Goal: Communication & Community: Answer question/provide support

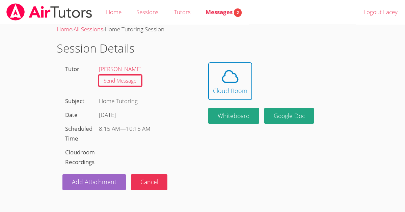
click at [181, 61] on div "Home › All Sessions › Home Tutoring Session Session Details Tutor Amy Ayers Sen…" at bounding box center [203, 108] width 304 height 166
click at [235, 85] on icon at bounding box center [230, 76] width 19 height 19
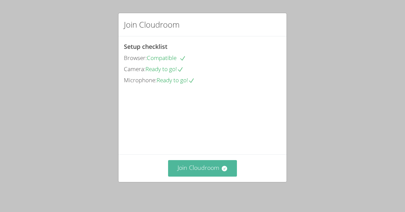
click at [201, 169] on button "Join Cloudroom" at bounding box center [202, 168] width 69 height 17
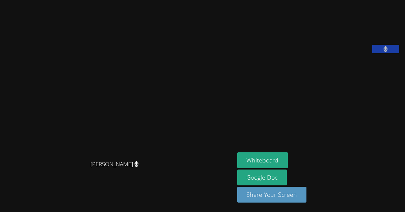
click at [247, 142] on aside "[PERSON_NAME] Whiteboard Google Doc Share Your Screen" at bounding box center [318, 106] width 169 height 212
click at [156, 61] on video at bounding box center [116, 92] width 101 height 129
click at [386, 52] on icon at bounding box center [385, 49] width 4 height 6
click at [384, 53] on button at bounding box center [385, 49] width 27 height 8
click at [381, 53] on button at bounding box center [385, 49] width 27 height 8
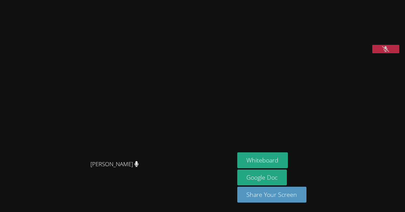
click at [378, 53] on button at bounding box center [385, 49] width 27 height 8
click at [253, 161] on button "Whiteboard" at bounding box center [262, 160] width 51 height 16
click at [338, 53] on video at bounding box center [287, 28] width 101 height 51
click at [393, 53] on button at bounding box center [385, 49] width 27 height 8
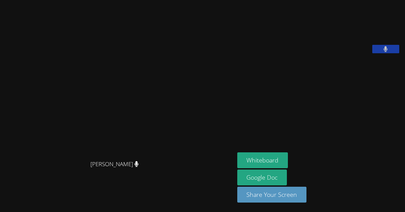
click at [395, 53] on button at bounding box center [385, 49] width 27 height 8
click at [393, 53] on button at bounding box center [385, 49] width 27 height 8
click at [372, 53] on button at bounding box center [385, 49] width 27 height 8
click at [382, 52] on icon at bounding box center [385, 49] width 7 height 6
click at [380, 53] on button at bounding box center [385, 49] width 27 height 8
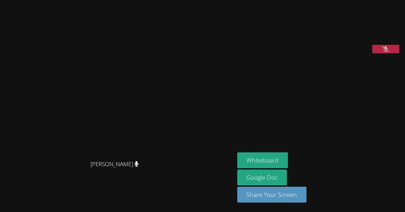
click at [385, 52] on icon at bounding box center [385, 49] width 7 height 6
click at [384, 53] on button at bounding box center [385, 49] width 27 height 8
click at [388, 53] on button at bounding box center [385, 49] width 27 height 8
click at [378, 53] on button at bounding box center [385, 49] width 27 height 8
click at [382, 53] on button at bounding box center [385, 49] width 27 height 8
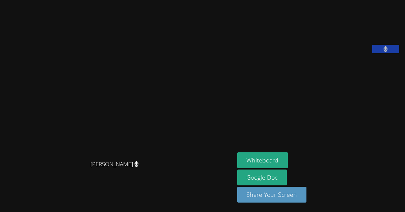
click at [393, 53] on button at bounding box center [385, 49] width 27 height 8
click at [394, 53] on button at bounding box center [385, 49] width 27 height 8
click at [398, 53] on button at bounding box center [385, 49] width 27 height 8
click at [372, 53] on button at bounding box center [385, 49] width 27 height 8
click at [392, 53] on button at bounding box center [385, 49] width 27 height 8
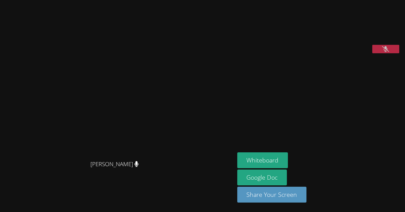
click at [385, 52] on icon at bounding box center [385, 49] width 7 height 6
click at [376, 56] on div "[PERSON_NAME]" at bounding box center [318, 30] width 163 height 54
click at [376, 53] on button at bounding box center [385, 49] width 27 height 8
click at [384, 52] on icon at bounding box center [385, 49] width 7 height 6
click at [387, 52] on icon at bounding box center [385, 49] width 4 height 6
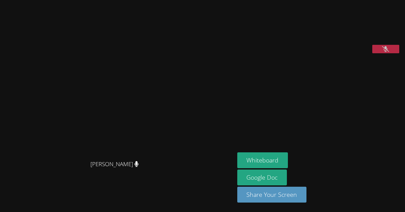
click at [389, 55] on div at bounding box center [385, 50] width 27 height 10
click at [338, 53] on video at bounding box center [287, 28] width 101 height 51
click at [382, 53] on button at bounding box center [385, 49] width 27 height 8
